Goal: Task Accomplishment & Management: Use online tool/utility

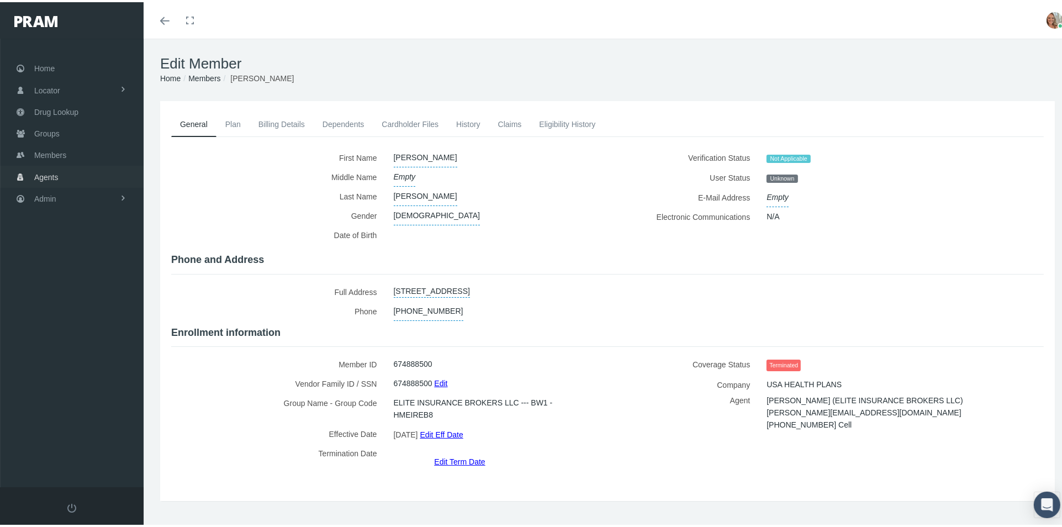
click at [69, 174] on link "Agents" at bounding box center [72, 174] width 144 height 22
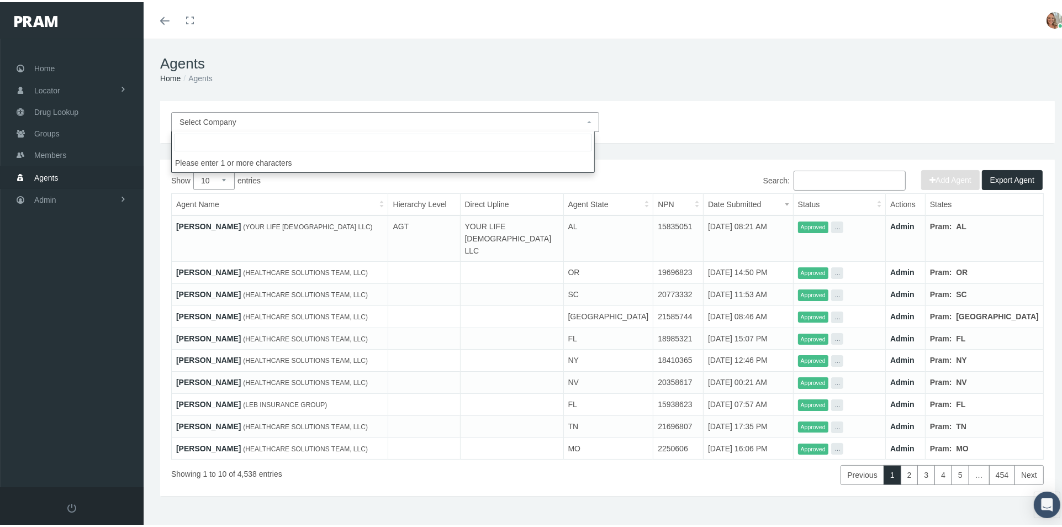
click at [487, 125] on span "Select Company" at bounding box center [381, 120] width 405 height 12
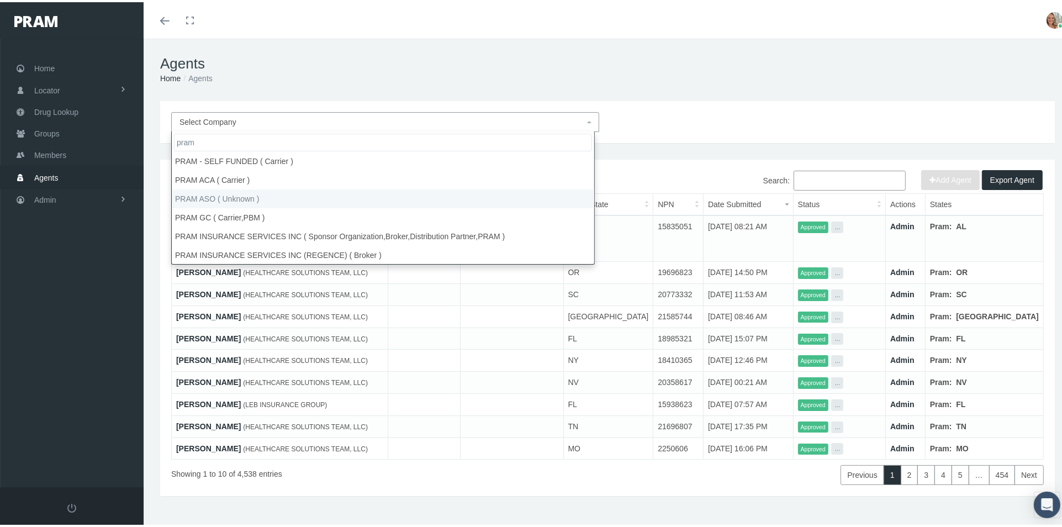
scroll to position [115, 0]
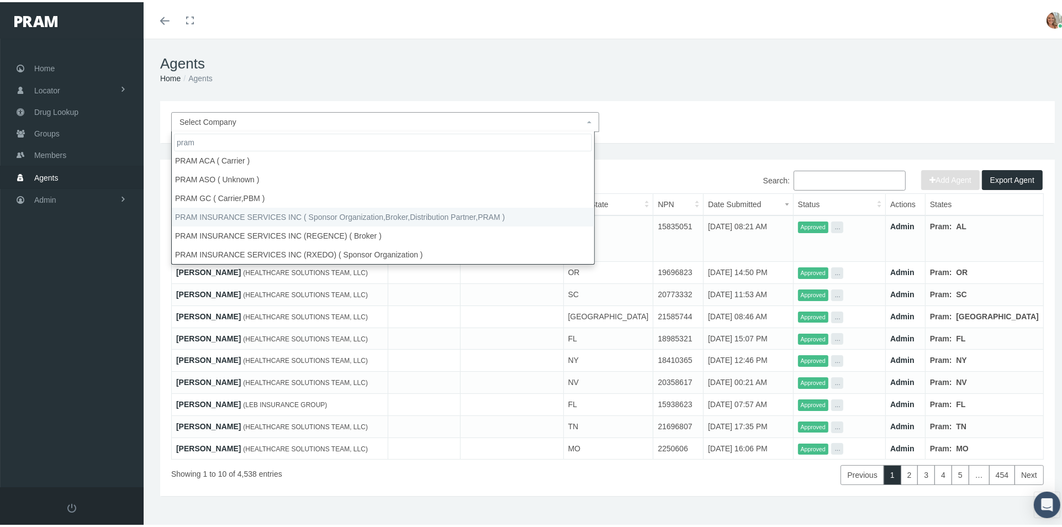
type input "pram"
select select "53"
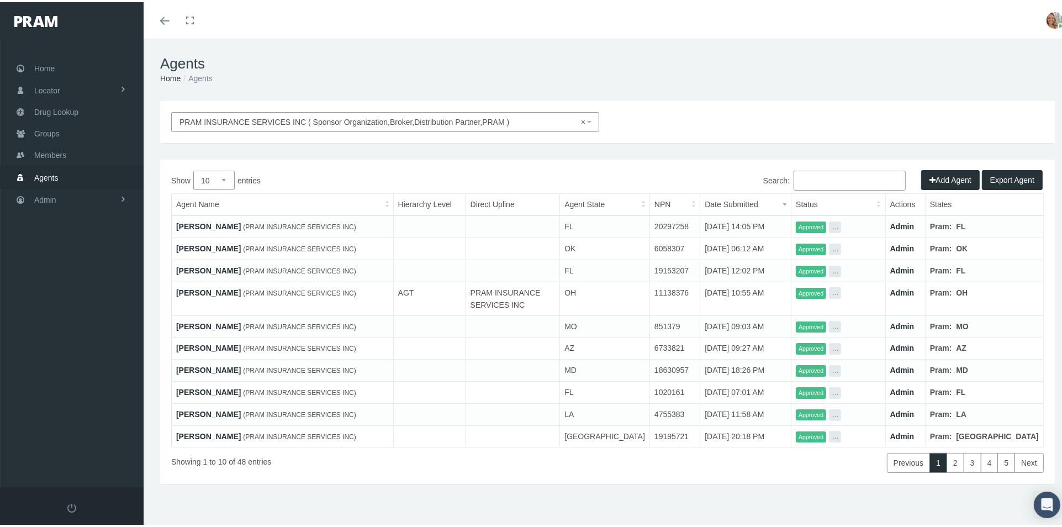
click at [931, 179] on button "Add Agent" at bounding box center [950, 178] width 59 height 20
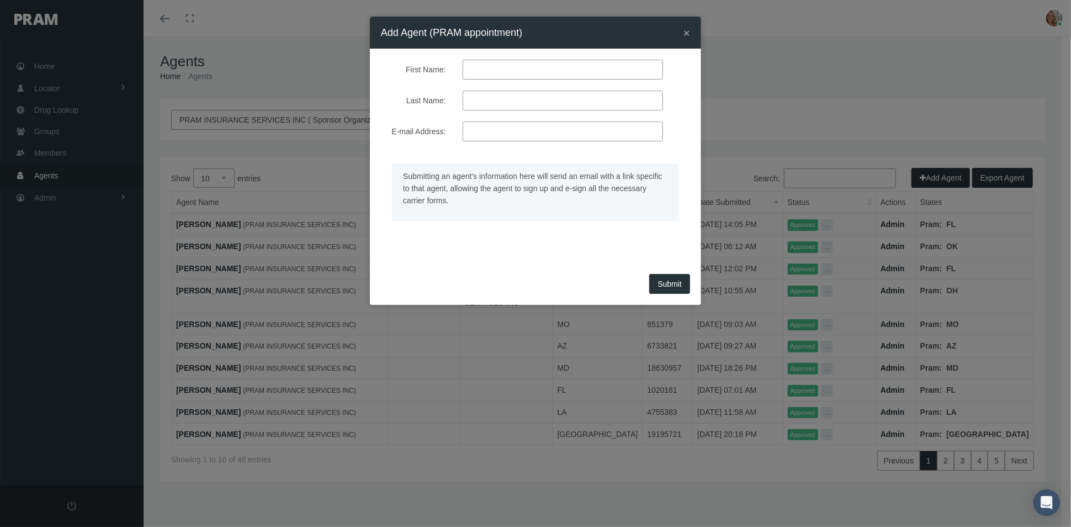
click at [515, 73] on input "First Name:" at bounding box center [563, 70] width 200 height 20
type input "Doug"
type input "geinzer"
click at [500, 134] on input "E-mail Address:" at bounding box center [563, 131] width 200 height 20
paste input "mailto:Doug@HighPerformanceProviders.com"
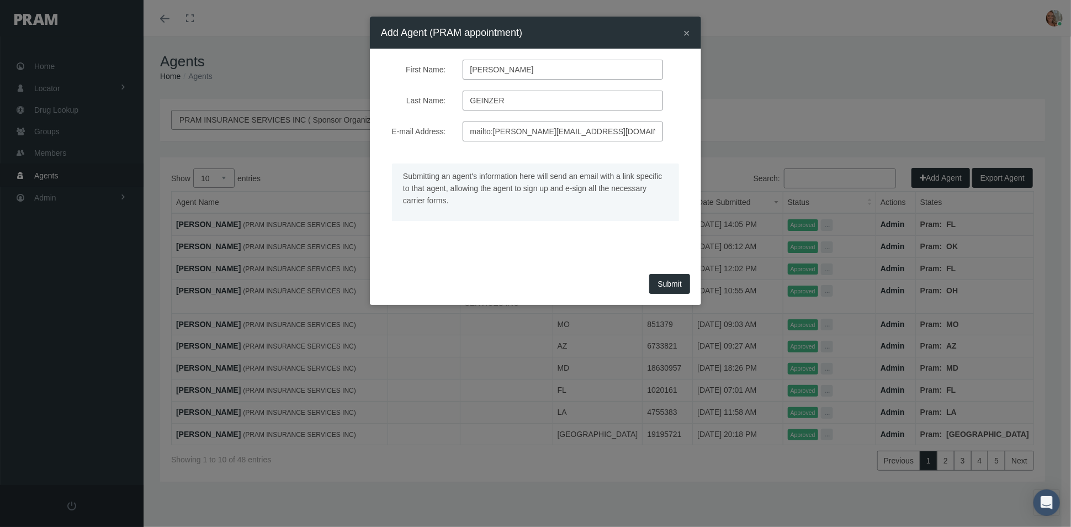
click at [492, 128] on input "mailto:Doug@HighPerformanceProviders.com" at bounding box center [563, 131] width 200 height 20
drag, startPoint x: 621, startPoint y: 138, endPoint x: 633, endPoint y: 132, distance: 14.1
click at [621, 137] on input "Doug@HighPerformanceProviders.com" at bounding box center [563, 131] width 200 height 20
type input "Doug@HighPerformanceProviders.com"
click at [667, 282] on span "Submit" at bounding box center [670, 283] width 24 height 9
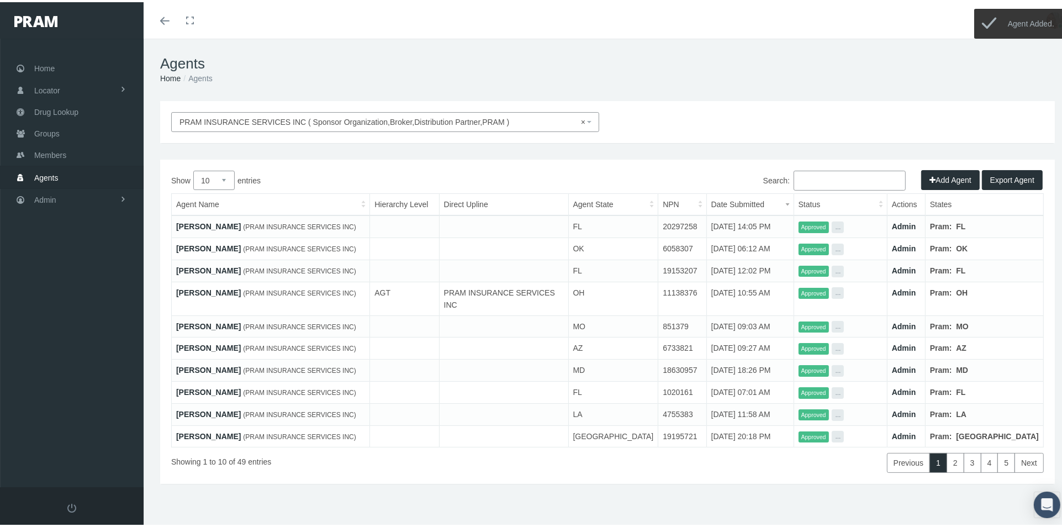
click at [946, 176] on button "Add Agent" at bounding box center [950, 178] width 59 height 20
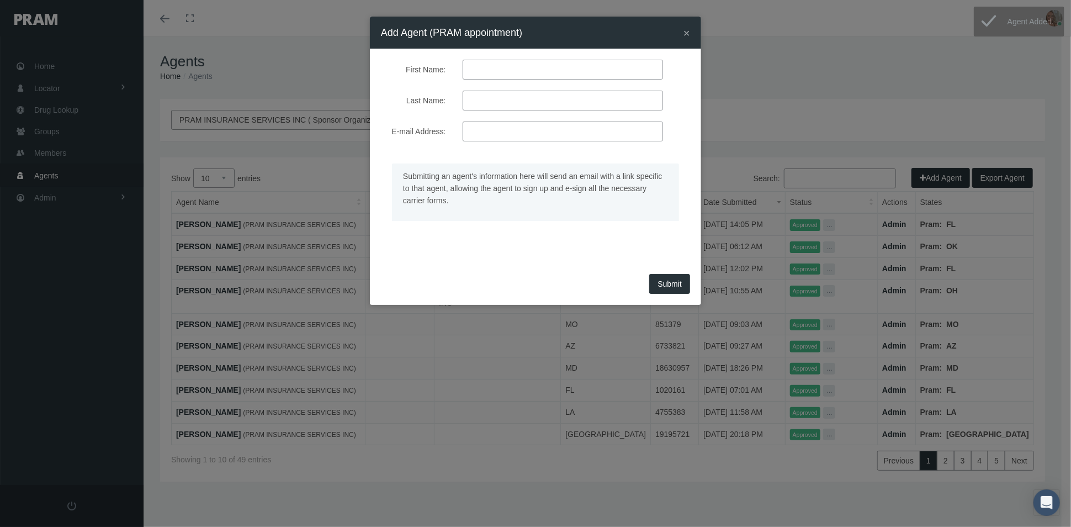
click at [485, 75] on input "First Name:" at bounding box center [563, 70] width 200 height 20
type input "wayne"
type input "fleischman"
click at [478, 134] on input "E-mail Address:" at bounding box center [563, 131] width 200 height 20
click at [560, 134] on input "E-mail Address:" at bounding box center [563, 131] width 200 height 20
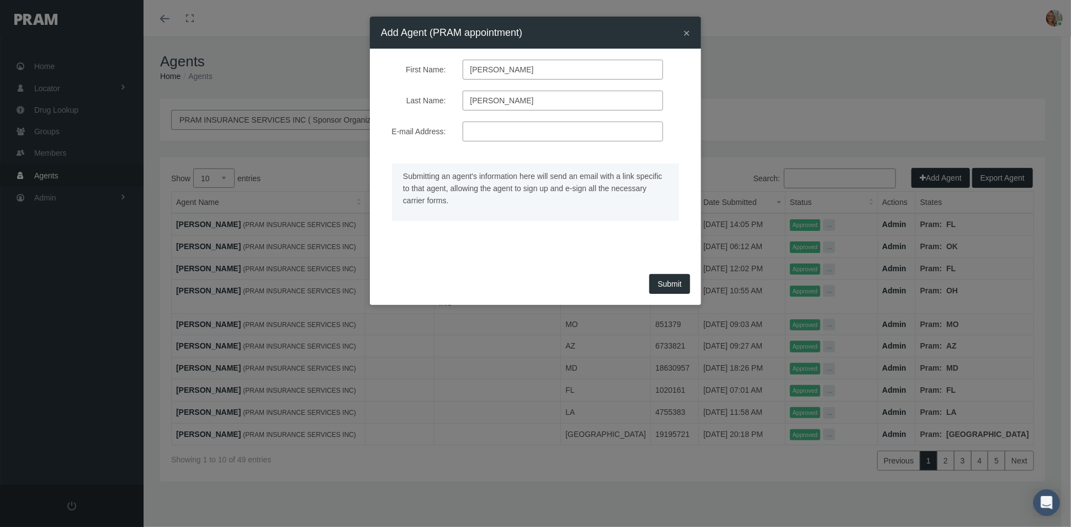
paste input "wayneof49@gmail.com"
type input "wayneof49@gmail.com"
click at [677, 283] on span "Submit" at bounding box center [670, 283] width 24 height 9
click at [671, 283] on span "Submit" at bounding box center [670, 283] width 24 height 9
click at [686, 33] on span "×" at bounding box center [686, 32] width 7 height 13
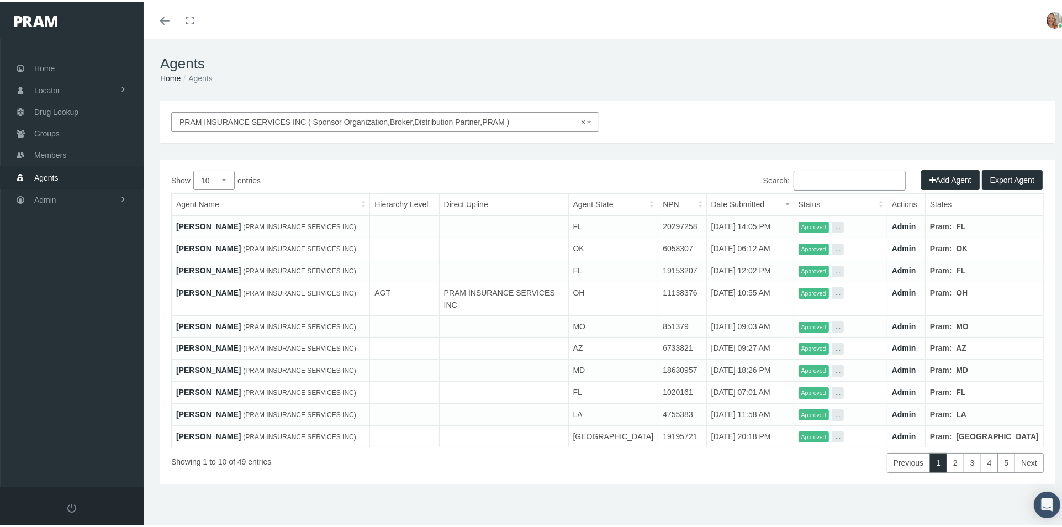
click at [802, 173] on input "Search:" at bounding box center [849, 178] width 112 height 20
paste input "wayneof49@gmail.com"
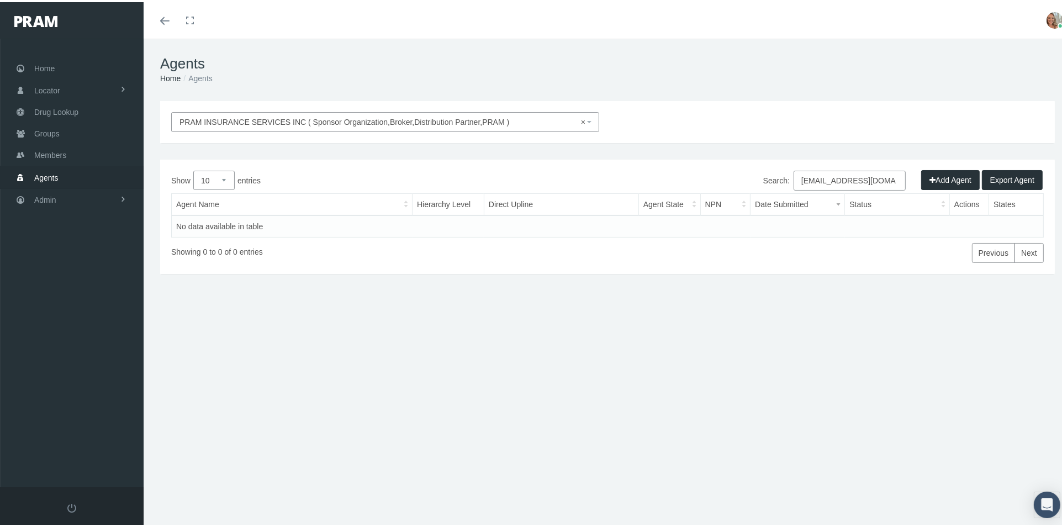
type input "wayneof49@gmail.com"
select select
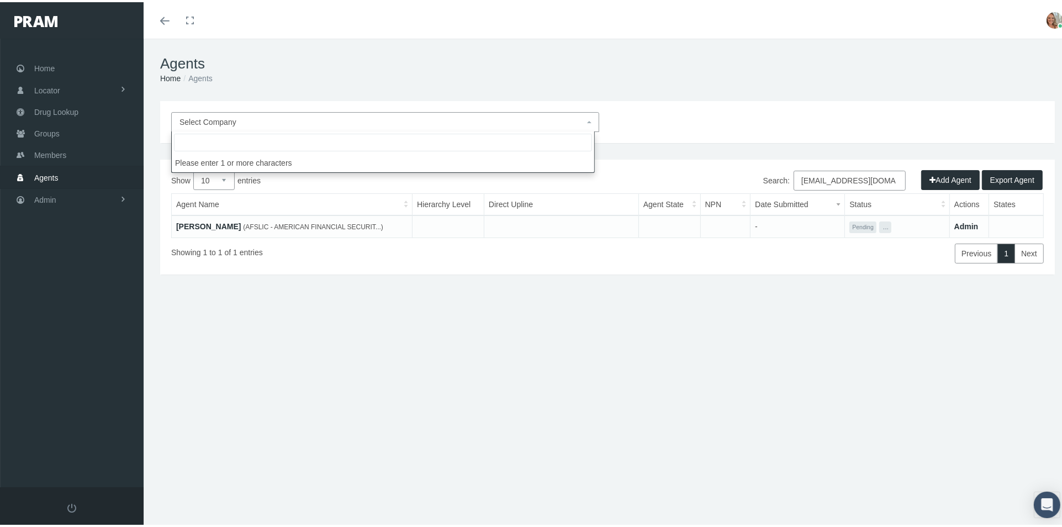
click at [215, 221] on link "Wayne Fleischman" at bounding box center [208, 224] width 65 height 9
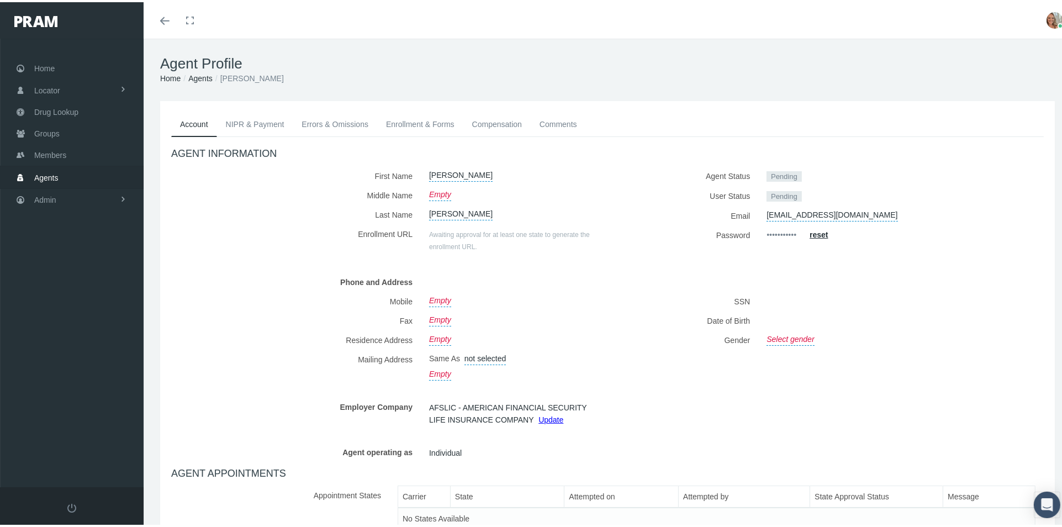
click at [419, 120] on link "Enrollment & Forms" at bounding box center [420, 122] width 86 height 24
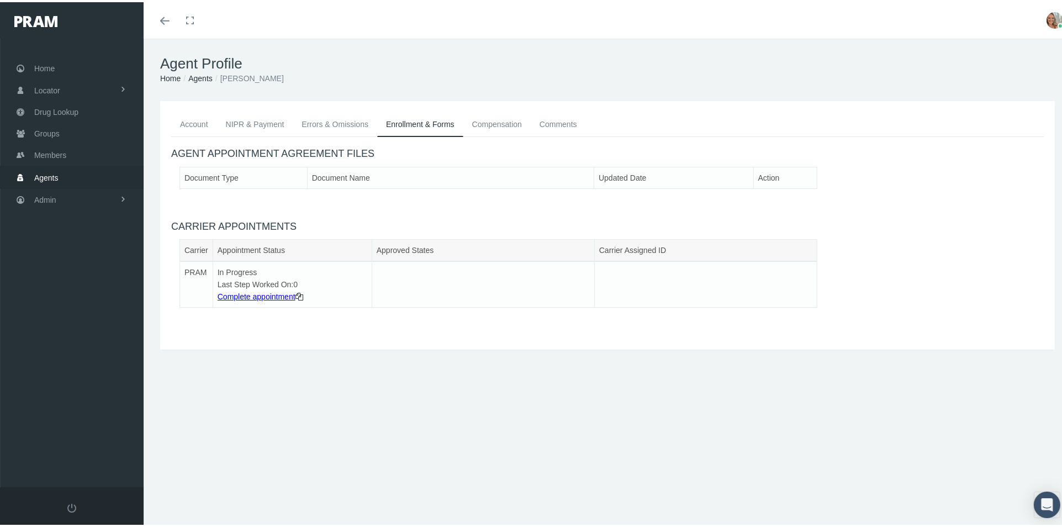
click at [486, 123] on link "Compensation" at bounding box center [496, 122] width 67 height 24
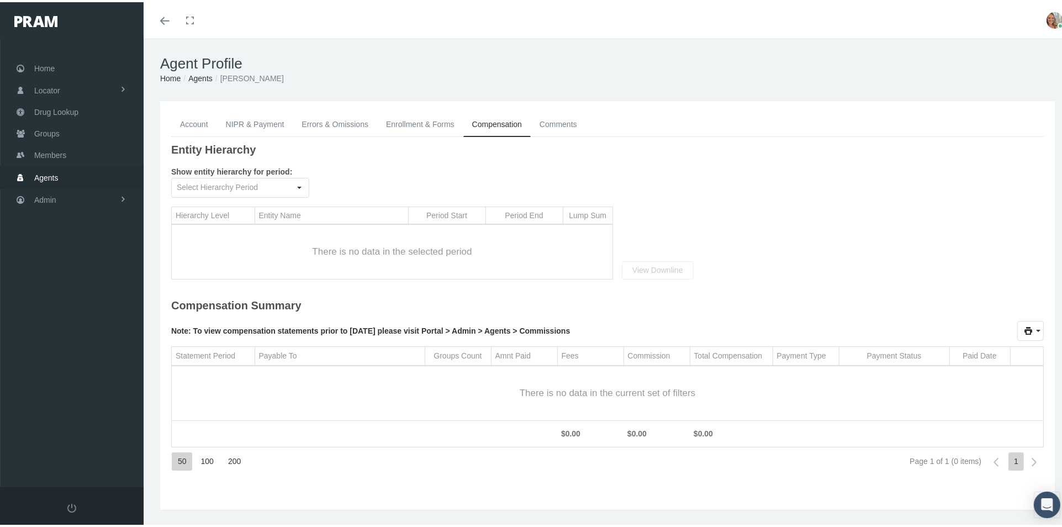
click at [545, 118] on link "Comments" at bounding box center [558, 122] width 55 height 24
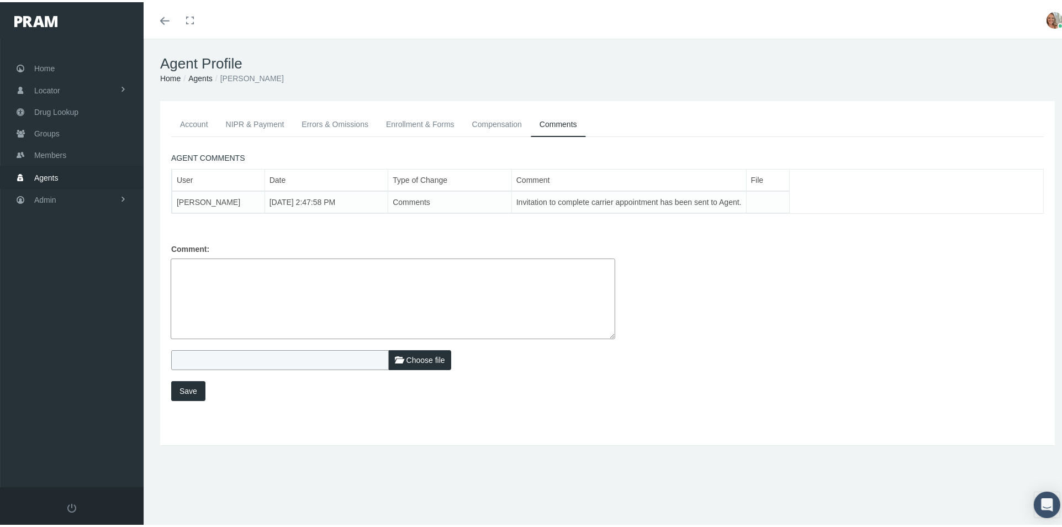
click at [429, 117] on link "Enrollment & Forms" at bounding box center [420, 122] width 86 height 24
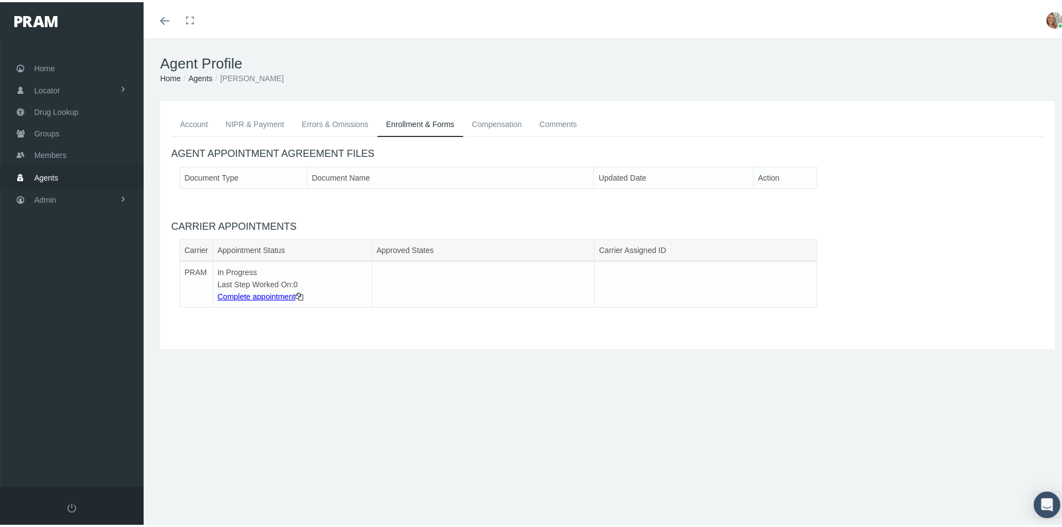
click at [327, 120] on link "Errors & Omissions" at bounding box center [335, 122] width 84 height 24
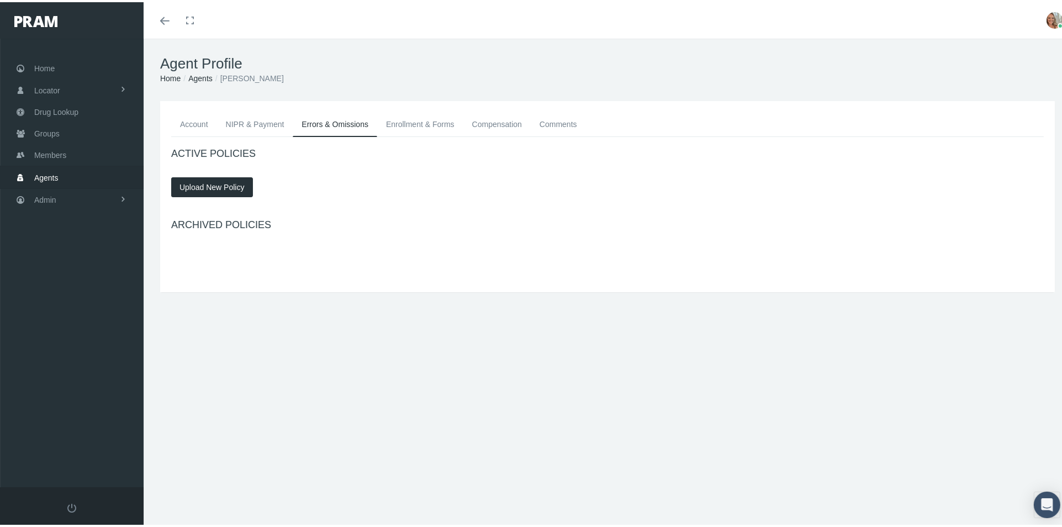
click at [428, 126] on link "Enrollment & Forms" at bounding box center [420, 122] width 86 height 24
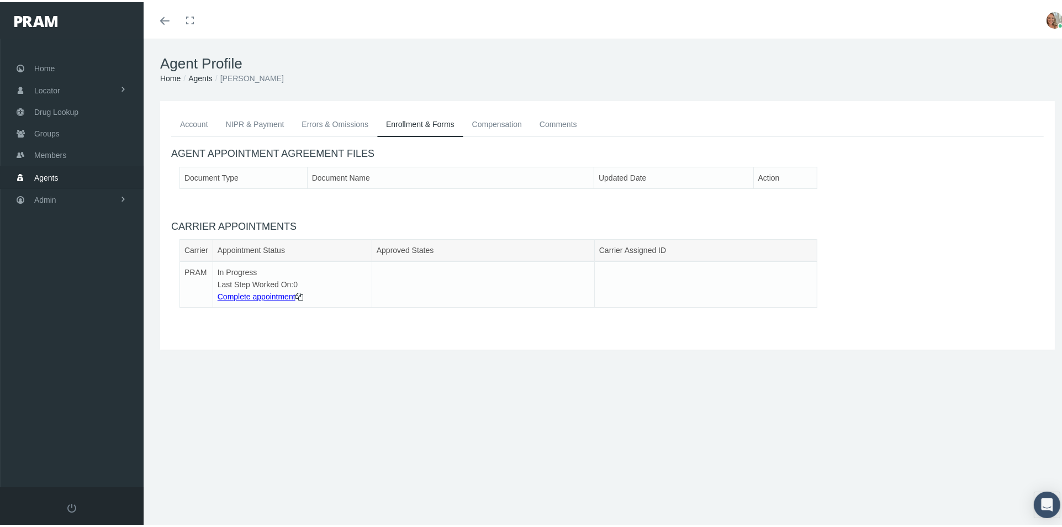
click at [319, 121] on link "Errors & Omissions" at bounding box center [335, 122] width 84 height 24
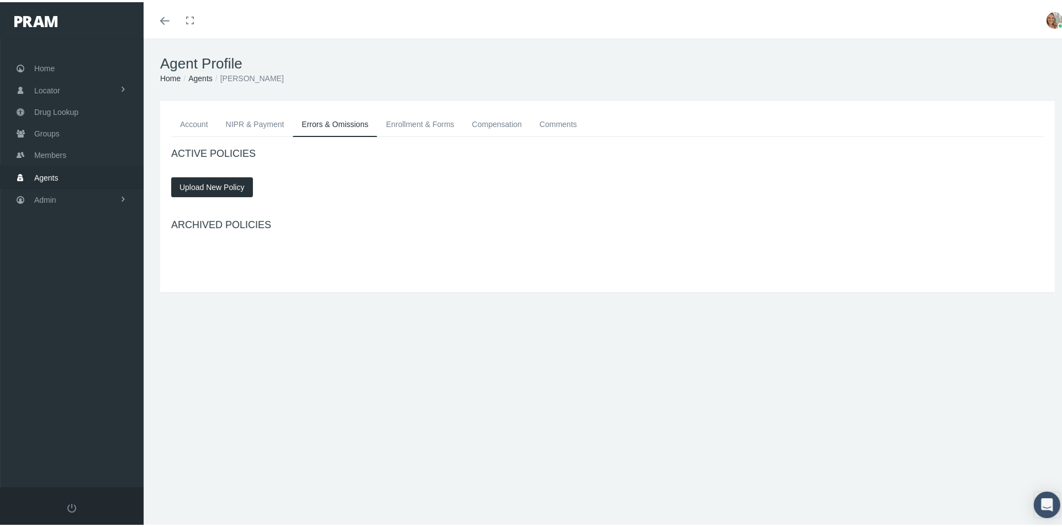
click at [239, 120] on link "NIPR & Payment" at bounding box center [255, 122] width 76 height 24
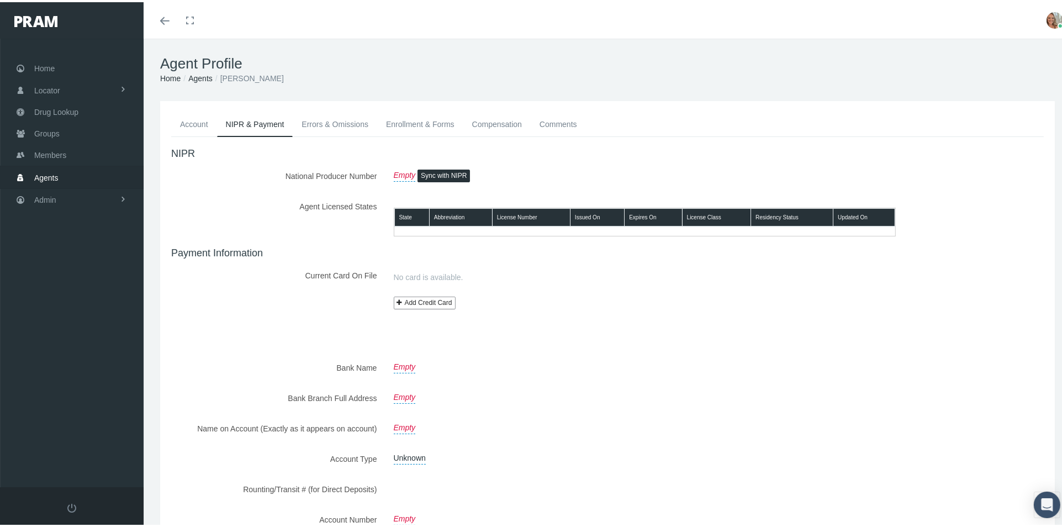
click at [183, 123] on link "Account" at bounding box center [194, 122] width 46 height 24
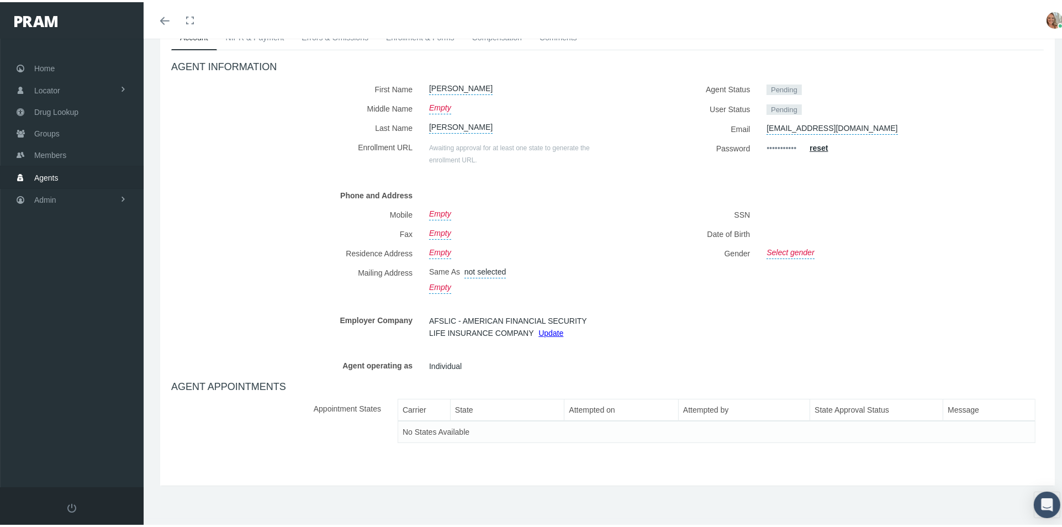
scroll to position [25, 0]
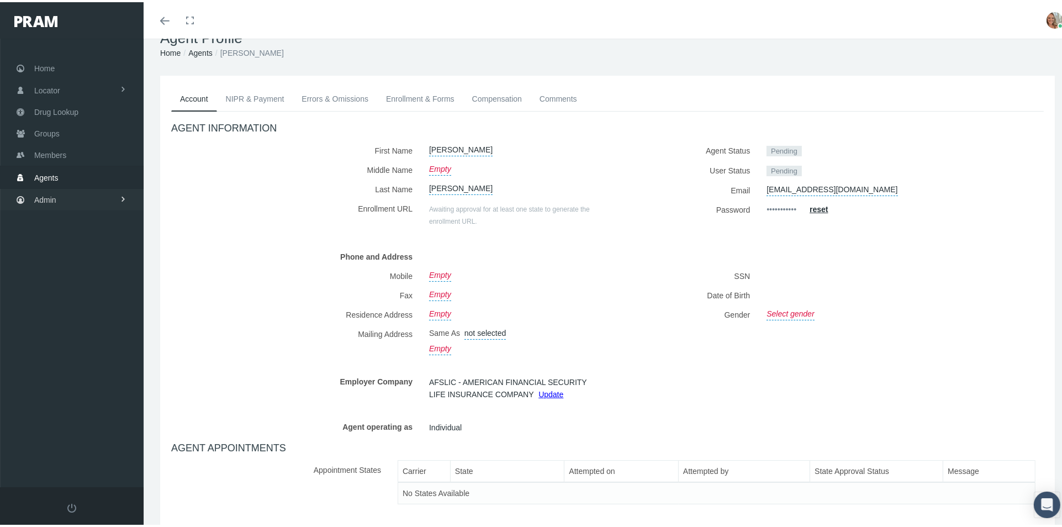
click at [49, 197] on span "Admin" at bounding box center [45, 197] width 22 height 21
click at [81, 216] on link "Security" at bounding box center [72, 220] width 144 height 19
click at [94, 277] on link "User Lookup" at bounding box center [72, 282] width 144 height 19
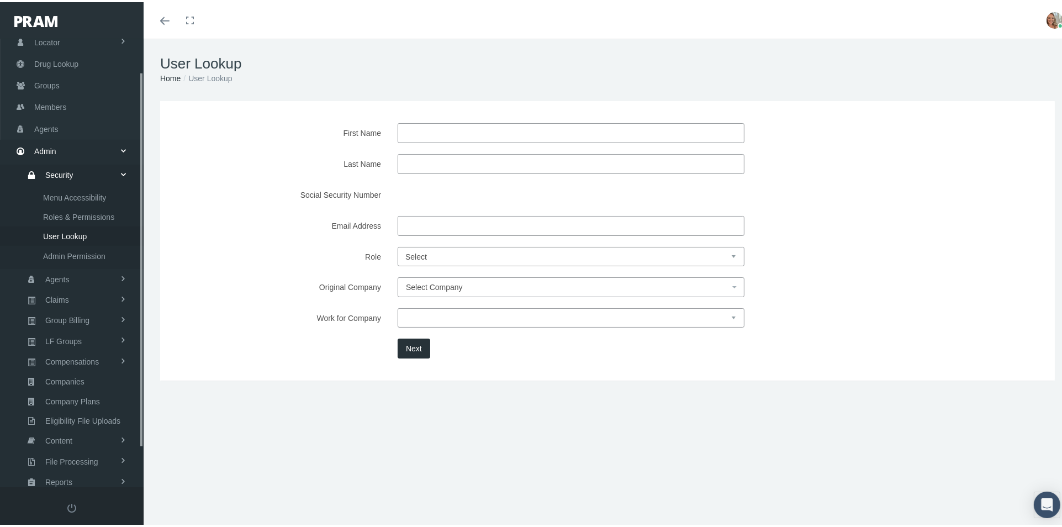
click at [421, 129] on input "First Name" at bounding box center [570, 131] width 347 height 20
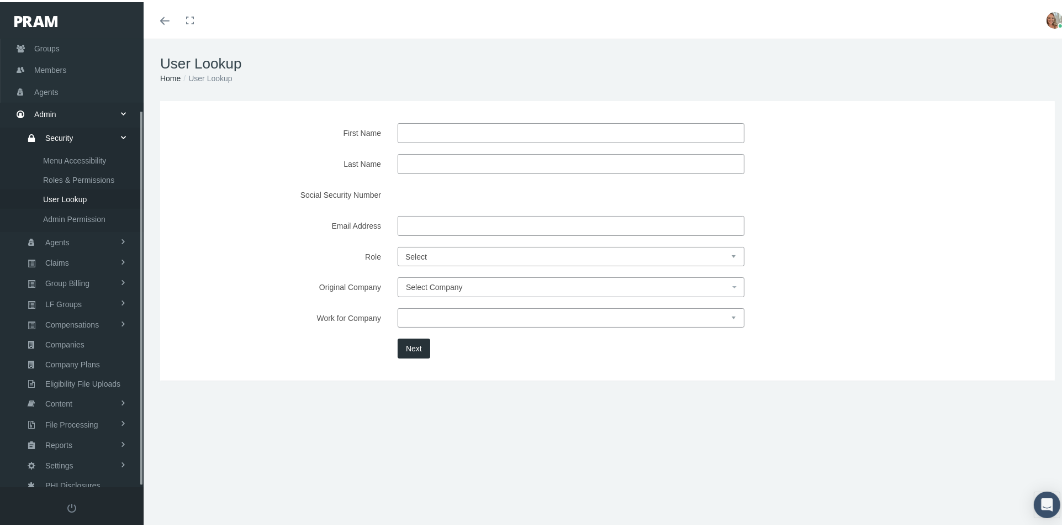
scroll to position [86, 0]
type input "[PERSON_NAME]"
click at [428, 161] on input "Last Name" at bounding box center [570, 162] width 347 height 20
type input "wilson"
click at [419, 344] on button "Next" at bounding box center [413, 346] width 33 height 20
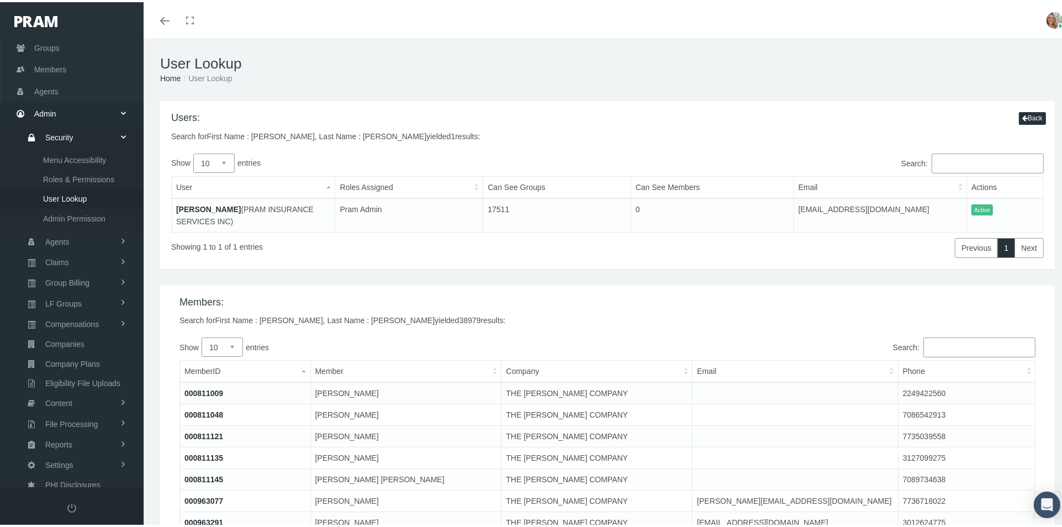
click at [197, 209] on link "Dave Wilson" at bounding box center [208, 207] width 65 height 9
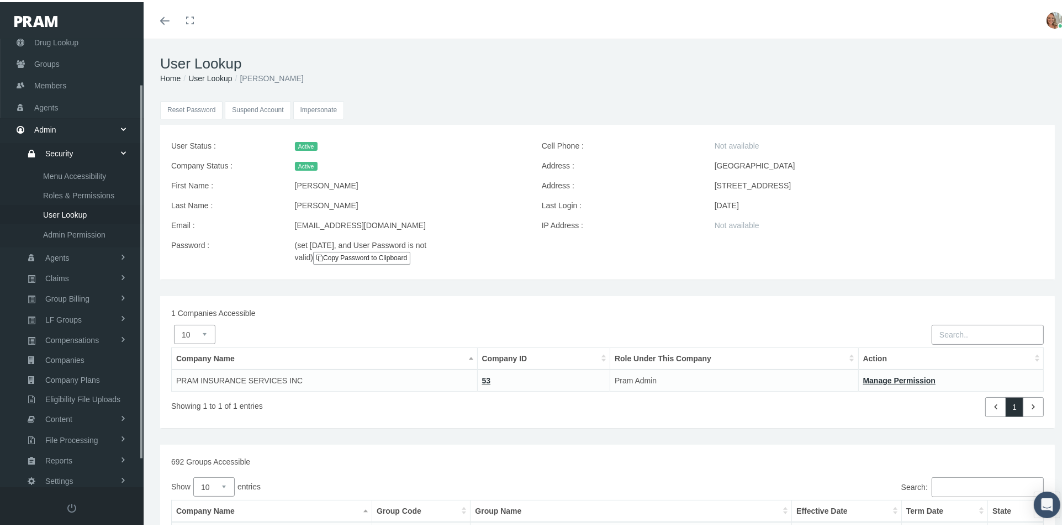
scroll to position [86, 0]
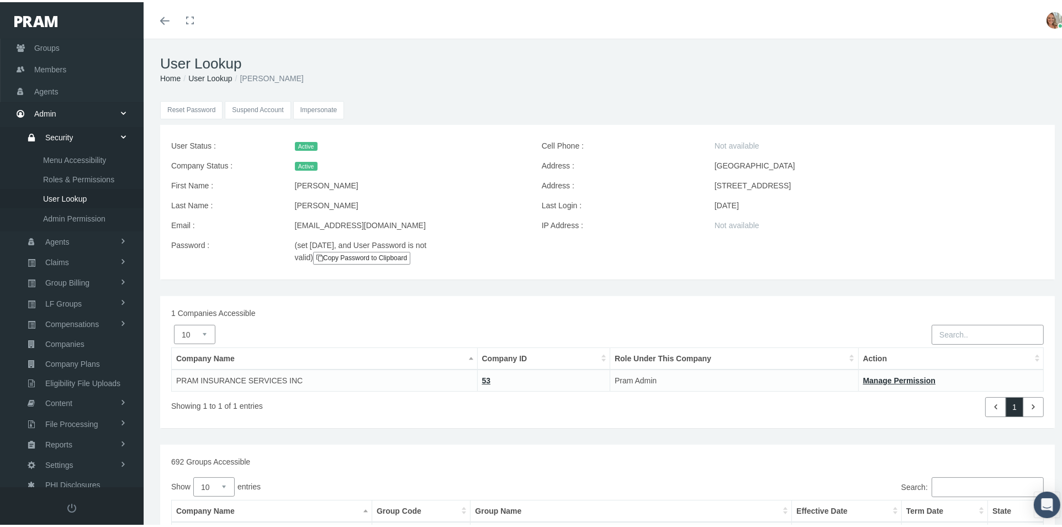
click at [305, 107] on input "Impersonate" at bounding box center [318, 108] width 51 height 18
